Goal: Information Seeking & Learning: Learn about a topic

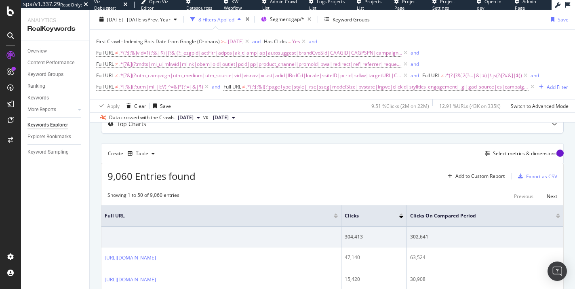
scroll to position [67, 0]
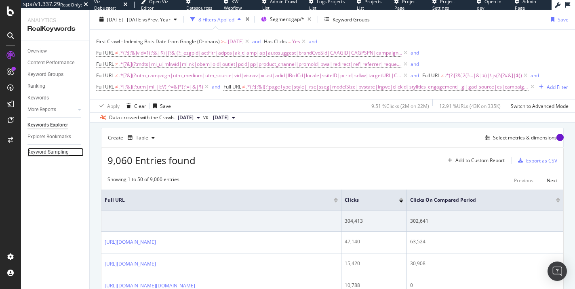
click at [61, 152] on div "Keyword Sampling" at bounding box center [47, 152] width 41 height 8
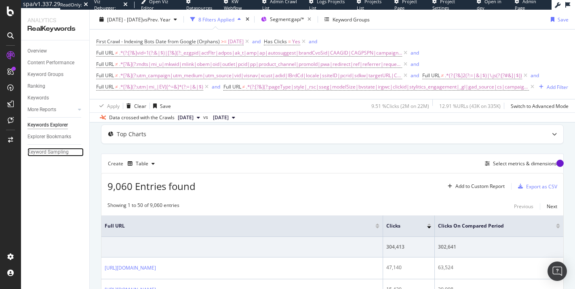
scroll to position [45, 0]
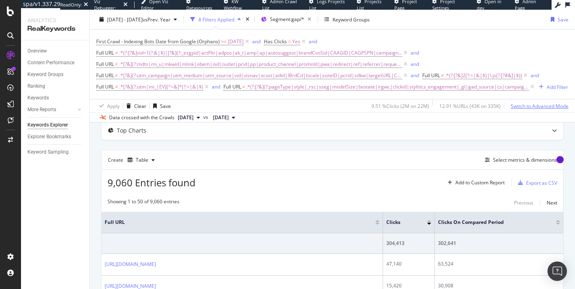
click at [525, 109] on div "Switch to Advanced Mode" at bounding box center [539, 105] width 58 height 7
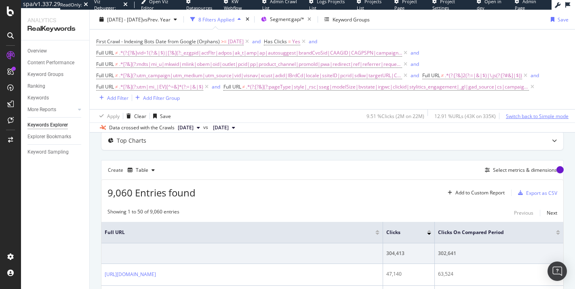
click at [525, 118] on div "Switch back to Simple mode" at bounding box center [537, 115] width 63 height 7
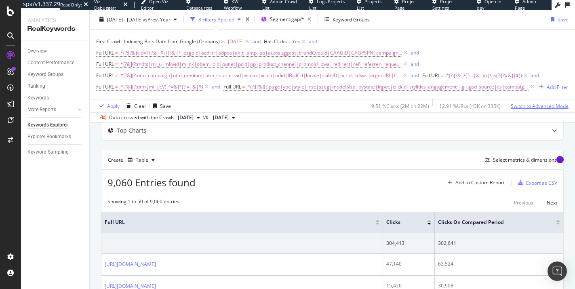
click at [525, 109] on div "Switch to Advanced Mode" at bounding box center [539, 105] width 58 height 7
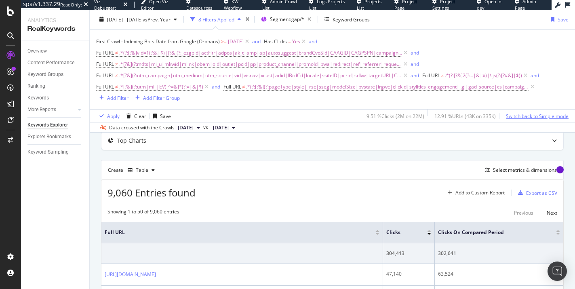
click at [524, 117] on div "Switch back to Simple mode" at bounding box center [537, 115] width 63 height 7
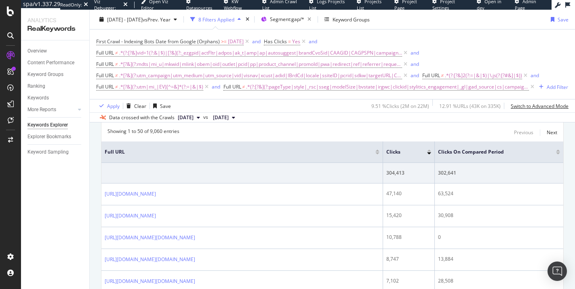
scroll to position [108, 0]
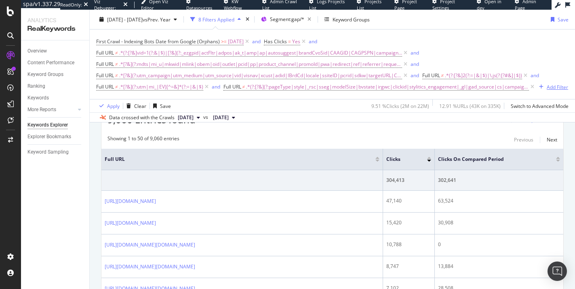
click at [546, 90] on div "Add Filter" at bounding box center [556, 86] width 21 height 7
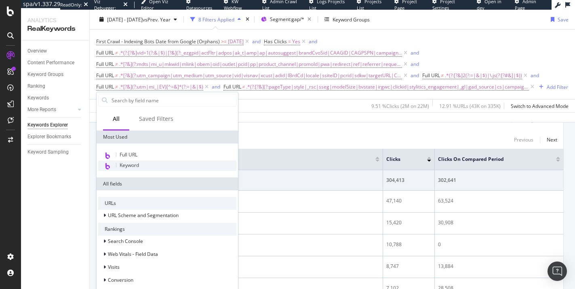
click at [136, 166] on span "Keyword" at bounding box center [129, 165] width 19 height 7
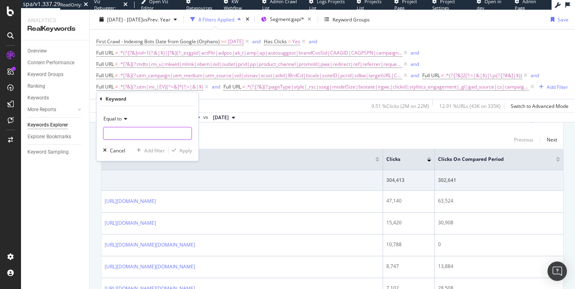
click at [123, 131] on input "text" at bounding box center [147, 133] width 88 height 13
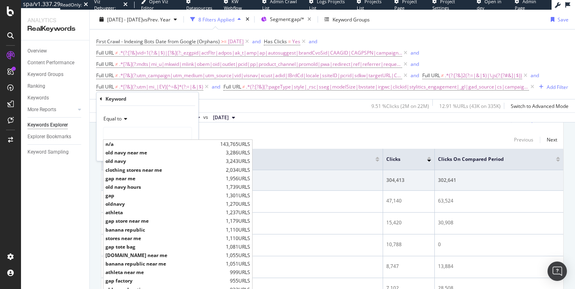
click at [116, 145] on span "n/a" at bounding box center [161, 144] width 113 height 7
type input "n/a"
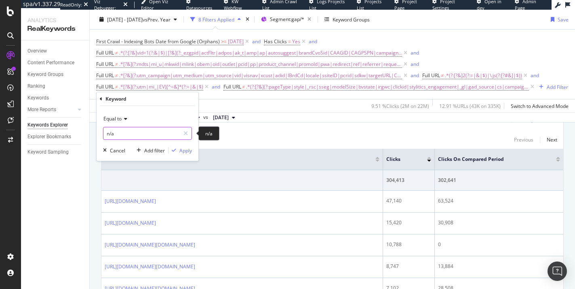
click at [153, 136] on input "n/a" at bounding box center [141, 133] width 76 height 13
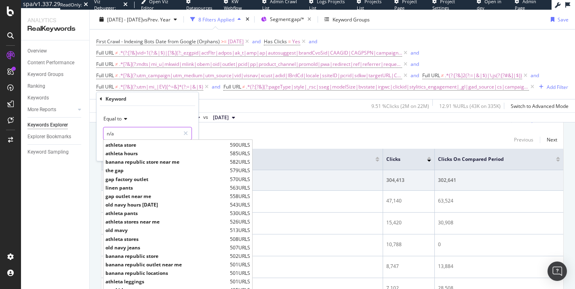
scroll to position [0, 0]
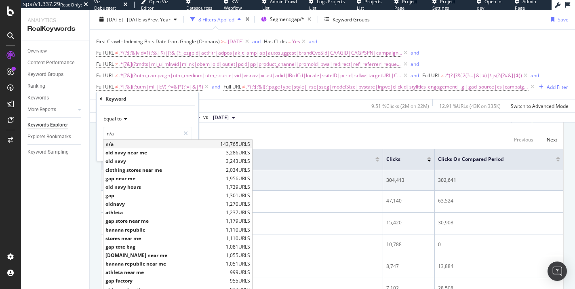
click at [123, 144] on span "n/a" at bounding box center [161, 144] width 113 height 7
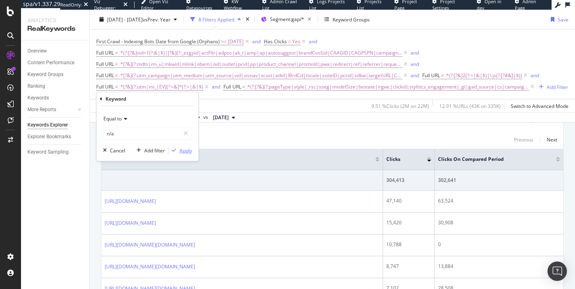
click at [186, 150] on div "Apply" at bounding box center [185, 150] width 13 height 7
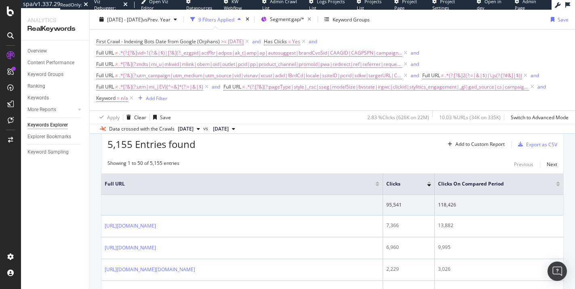
scroll to position [94, 0]
drag, startPoint x: 360, startPoint y: 119, endPoint x: 383, endPoint y: 121, distance: 23.1
click at [383, 120] on div "2.83 % Clicks ( 626K on 22M )" at bounding box center [398, 116] width 62 height 7
click at [402, 53] on icon at bounding box center [405, 53] width 7 height 8
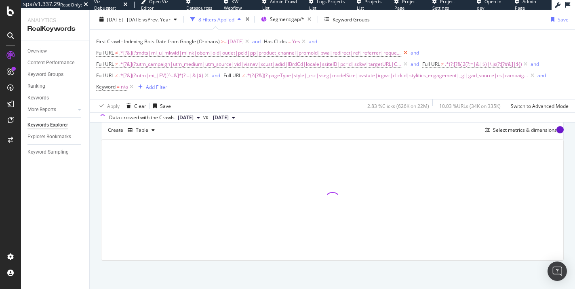
click at [402, 54] on icon at bounding box center [405, 53] width 7 height 8
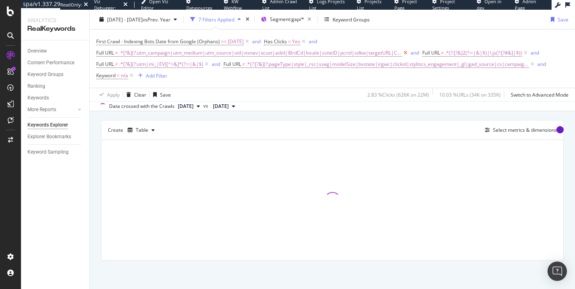
click at [402, 54] on icon at bounding box center [405, 53] width 7 height 8
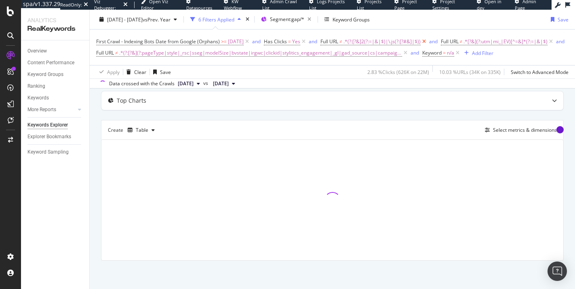
scroll to position [53, 0]
click at [547, 46] on icon at bounding box center [550, 42] width 7 height 8
click at [402, 54] on icon at bounding box center [405, 53] width 7 height 8
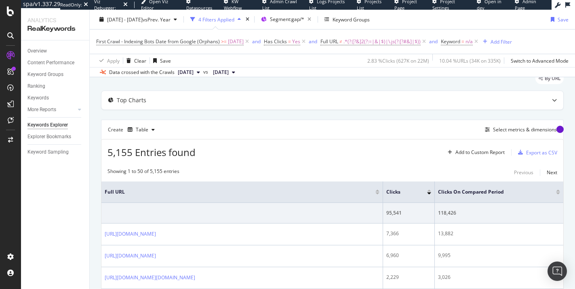
scroll to position [37, 0]
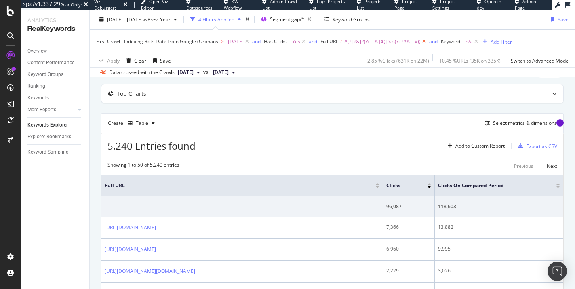
click at [427, 40] on icon at bounding box center [423, 42] width 7 height 8
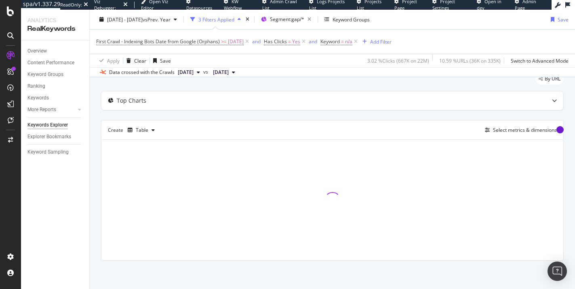
scroll to position [37, 0]
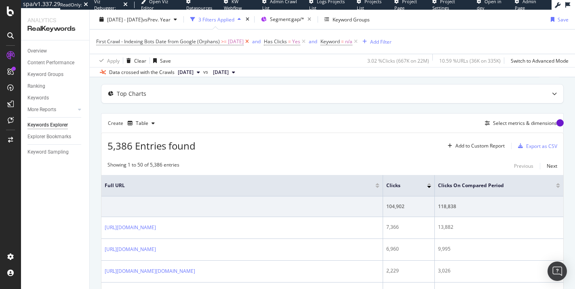
click at [250, 42] on icon at bounding box center [246, 42] width 7 height 8
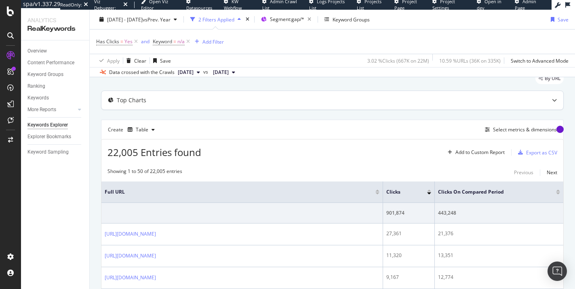
scroll to position [37, 0]
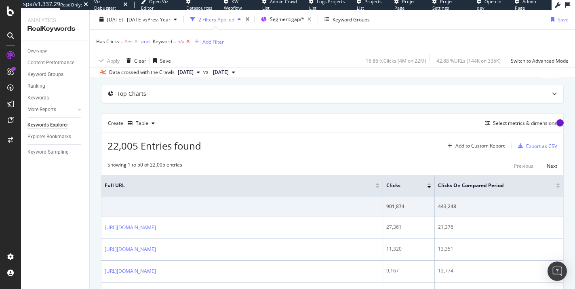
click at [187, 41] on icon at bounding box center [188, 42] width 7 height 8
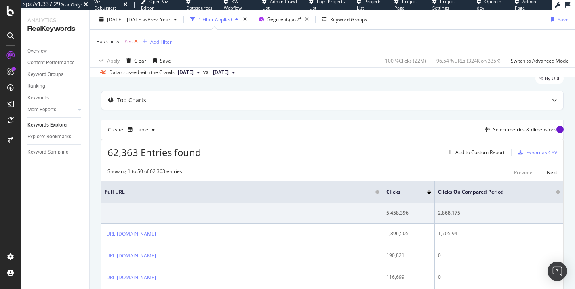
scroll to position [37, 0]
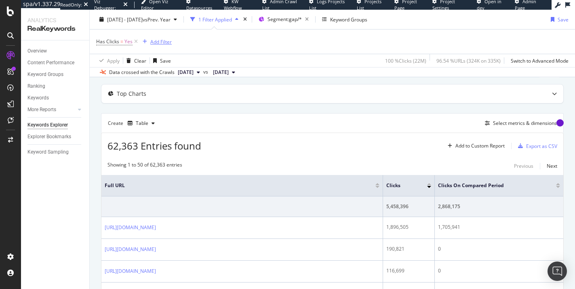
click at [159, 43] on div "Add Filter" at bounding box center [160, 41] width 21 height 7
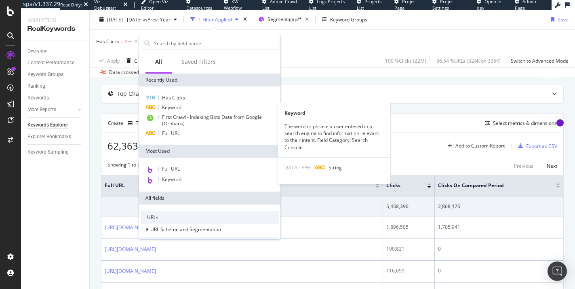
click at [177, 109] on span "Keyword" at bounding box center [171, 107] width 19 height 7
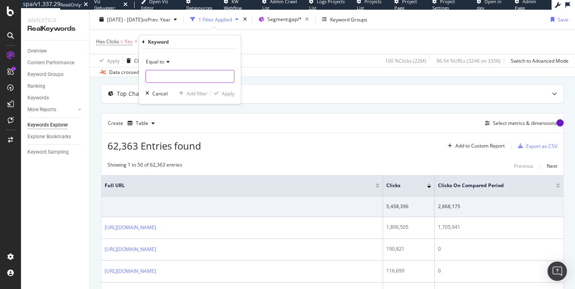
click at [158, 74] on input "text" at bounding box center [190, 76] width 88 height 13
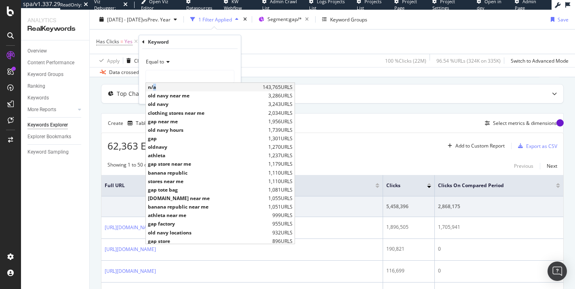
click at [154, 87] on span "n/a" at bounding box center [204, 87] width 113 height 7
type input "n/a"
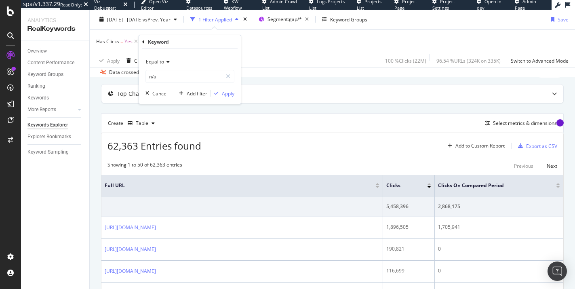
click at [226, 96] on div "Apply" at bounding box center [228, 93] width 13 height 7
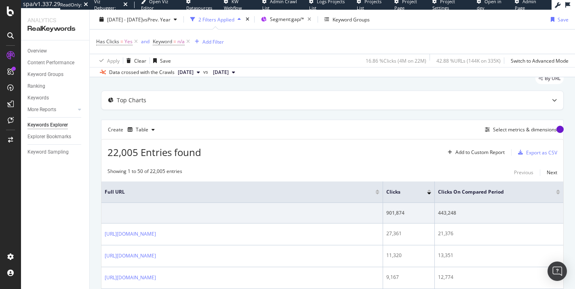
scroll to position [37, 0]
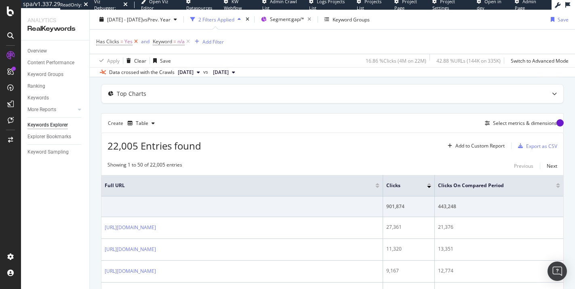
click at [134, 41] on icon at bounding box center [135, 42] width 7 height 8
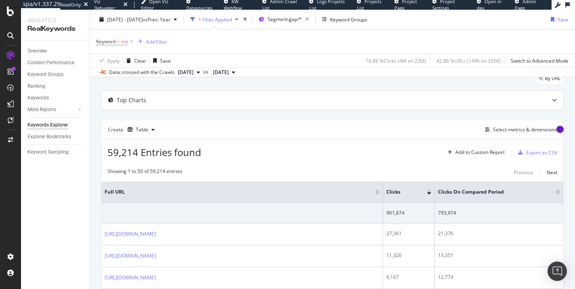
scroll to position [37, 0]
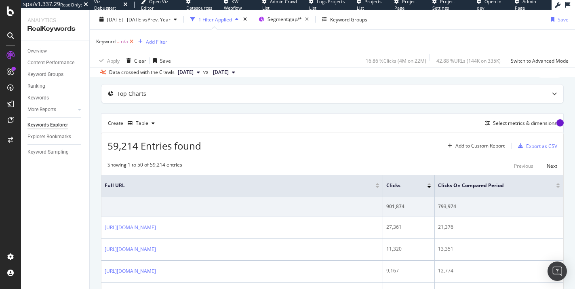
click at [134, 40] on icon at bounding box center [131, 42] width 7 height 8
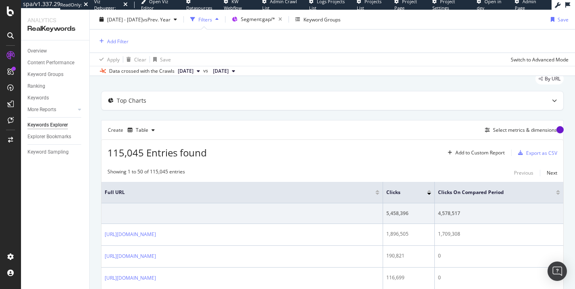
scroll to position [36, 0]
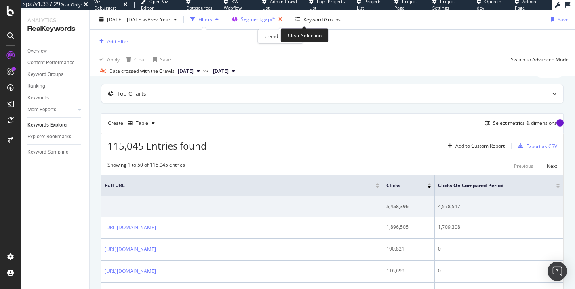
click at [285, 19] on icon "button" at bounding box center [280, 19] width 10 height 11
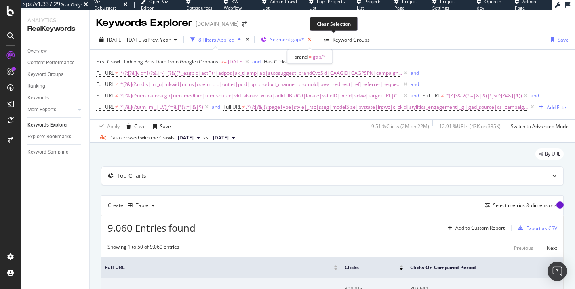
click at [314, 40] on icon "button" at bounding box center [309, 39] width 10 height 11
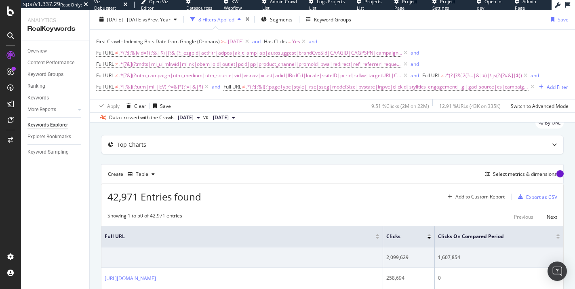
scroll to position [48, 0]
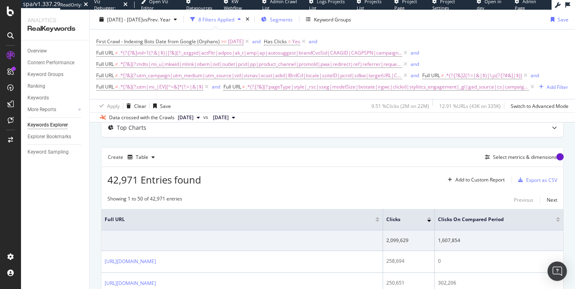
click at [292, 21] on span "Segments" at bounding box center [281, 19] width 23 height 7
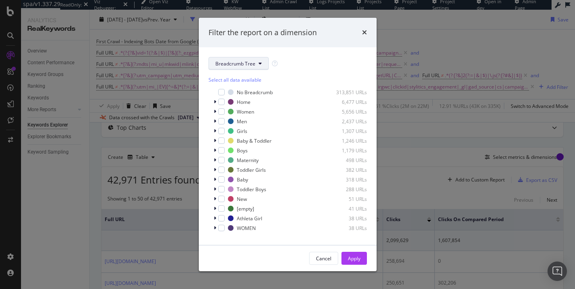
click at [237, 61] on span "Breadcrumb Tree" at bounding box center [235, 63] width 40 height 7
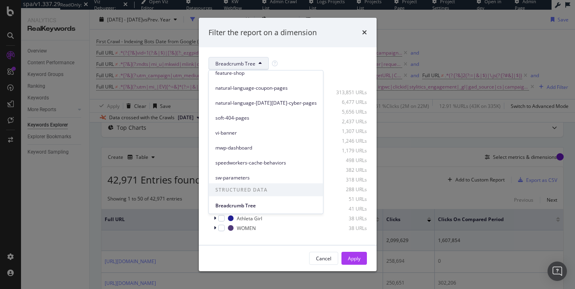
scroll to position [140, 0]
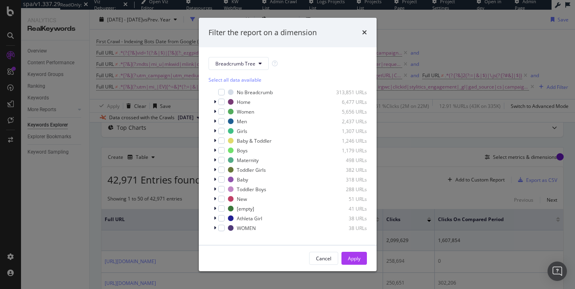
click at [339, 57] on div "Breadcrumb Tree Select all data available No Breadcrumb 313,851 URLs Home 6,477…" at bounding box center [288, 145] width 178 height 197
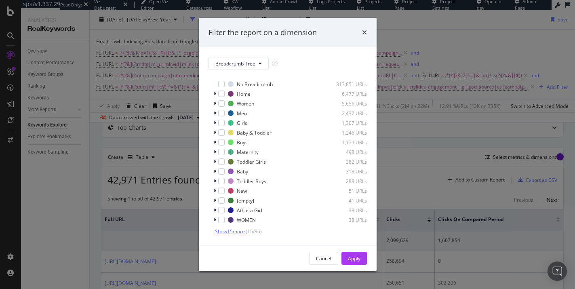
click at [235, 233] on span "Show 15 more" at bounding box center [230, 231] width 30 height 7
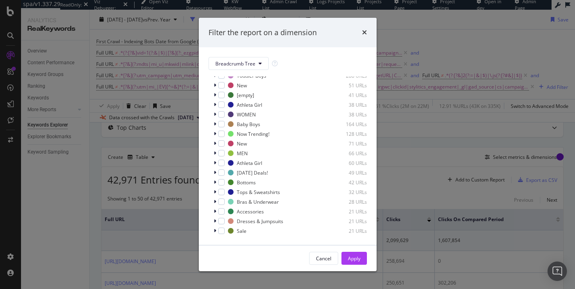
scroll to position [0, 0]
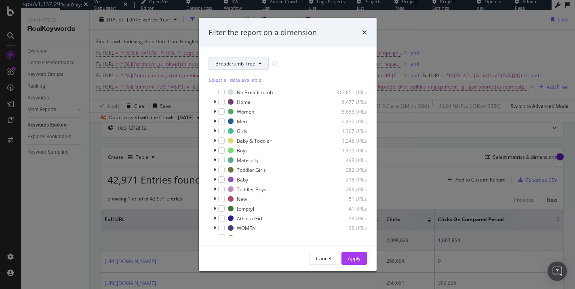
click at [240, 65] on span "Breadcrumb Tree" at bounding box center [235, 63] width 40 height 7
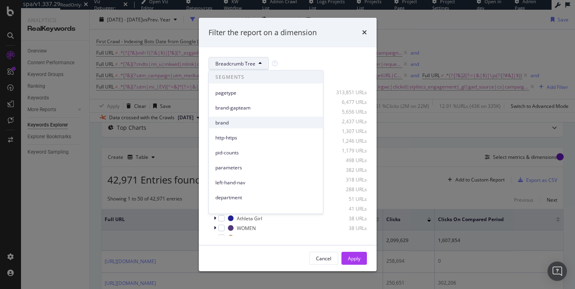
click at [225, 122] on span "brand" at bounding box center [265, 122] width 101 height 7
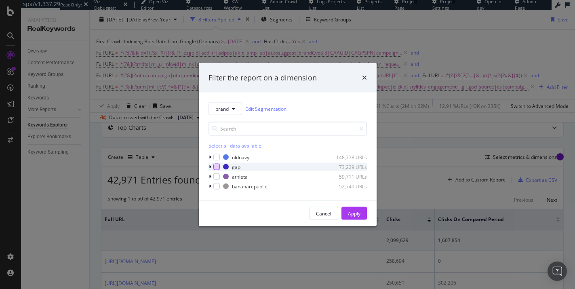
click at [216, 168] on div "modal" at bounding box center [216, 167] width 6 height 6
click at [354, 212] on div "Apply" at bounding box center [354, 213] width 13 height 7
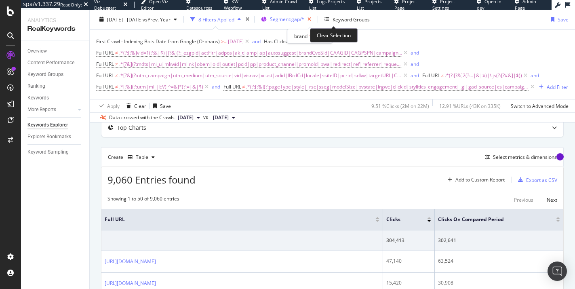
click at [314, 18] on icon "button" at bounding box center [309, 19] width 10 height 11
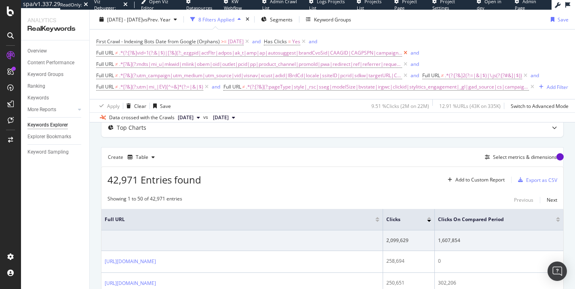
click at [402, 52] on icon at bounding box center [405, 53] width 7 height 8
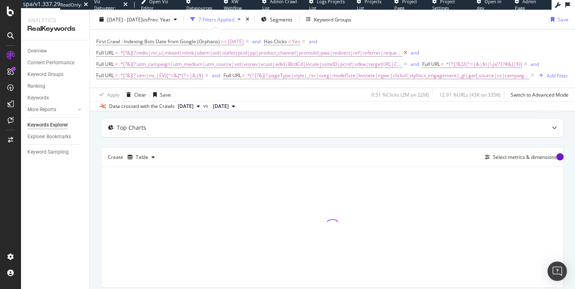
click at [402, 52] on icon at bounding box center [405, 53] width 7 height 8
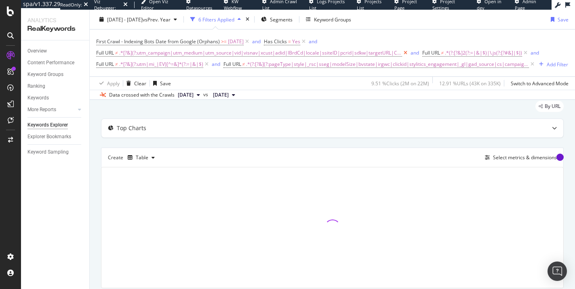
click at [402, 52] on icon at bounding box center [405, 53] width 7 height 8
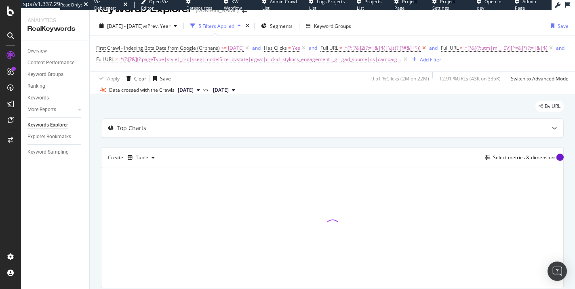
click at [427, 48] on icon at bounding box center [423, 48] width 7 height 8
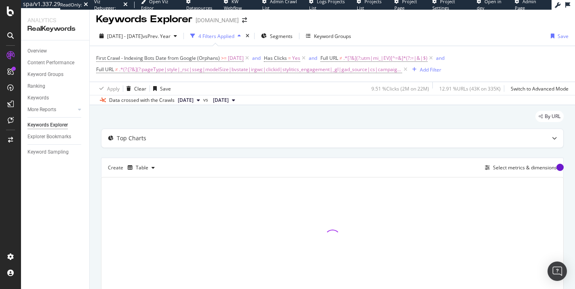
click at [434, 57] on icon at bounding box center [430, 58] width 7 height 8
click at [307, 60] on icon at bounding box center [303, 58] width 7 height 8
click at [250, 59] on icon at bounding box center [246, 58] width 7 height 8
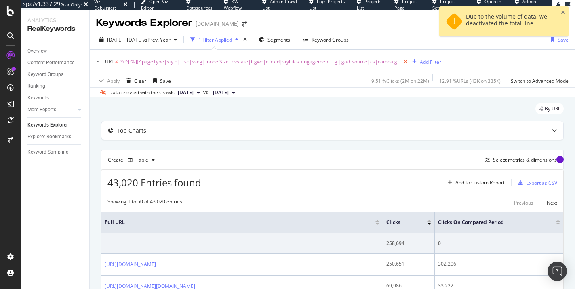
click at [402, 60] on icon at bounding box center [405, 62] width 7 height 8
